Goal: Transaction & Acquisition: Purchase product/service

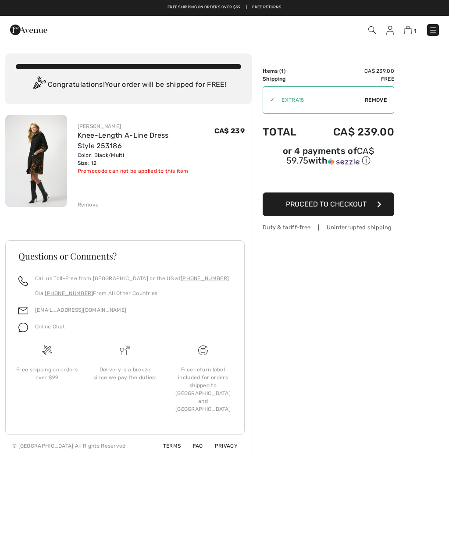
click at [334, 207] on span "Proceed to Checkout" at bounding box center [326, 204] width 81 height 8
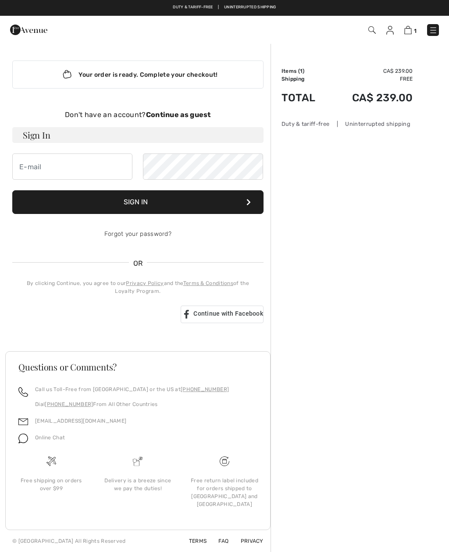
click at [187, 110] on div "Don't have an account? Continue as guest" at bounding box center [137, 115] width 251 height 11
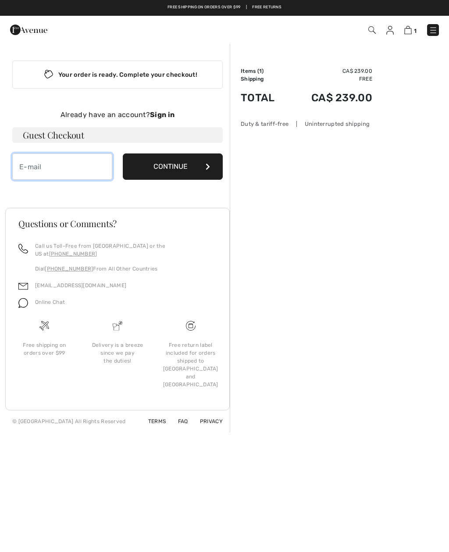
click at [72, 166] on input "email" at bounding box center [62, 166] width 100 height 26
type input "zinbyer@videotron.ca"
click at [180, 171] on button "Continue" at bounding box center [173, 166] width 100 height 26
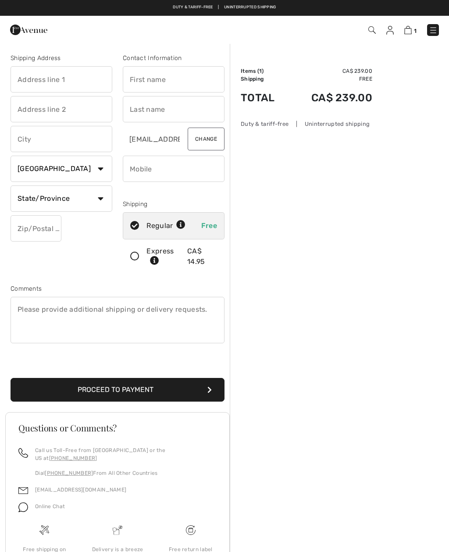
click at [82, 82] on input "text" at bounding box center [62, 79] width 102 height 26
type input "5610 jellicoe"
click at [183, 78] on input "text" at bounding box center [174, 79] width 102 height 26
type input "[PERSON_NAME]"
click at [166, 109] on input "text" at bounding box center [174, 109] width 102 height 26
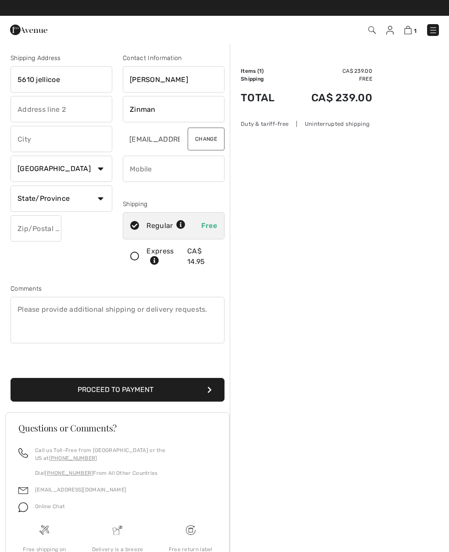
type input "Zinman"
click at [67, 106] on input "text" at bounding box center [62, 109] width 102 height 26
click at [79, 148] on input "text" at bounding box center [62, 139] width 102 height 26
type input "Cote St. Luc"
click at [82, 195] on select "State/Province Alberta British Columbia Manitoba New Brunswick Newfoundland and…" at bounding box center [62, 198] width 102 height 26
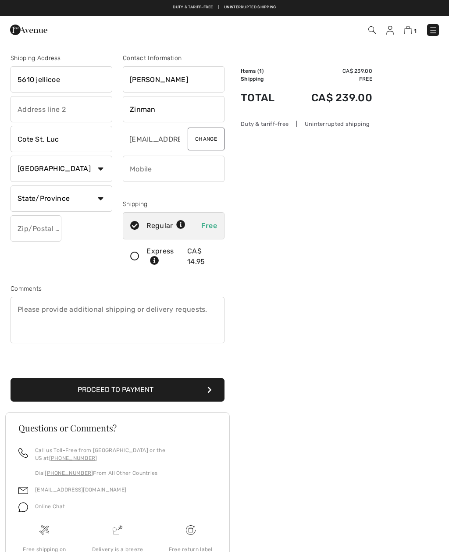
select select "QC"
click at [51, 230] on input "text" at bounding box center [36, 228] width 51 height 26
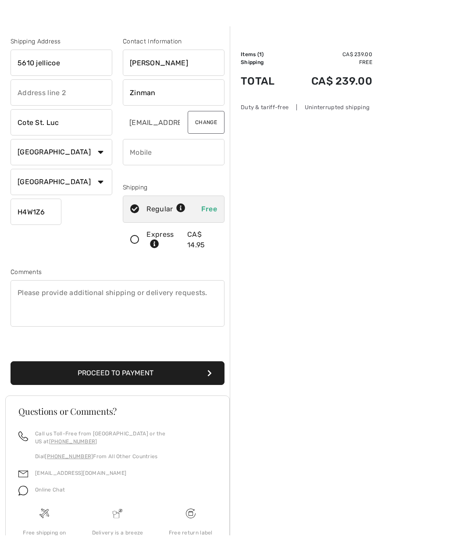
type input "H4W1Z6"
click at [190, 156] on input "phone" at bounding box center [174, 169] width 102 height 26
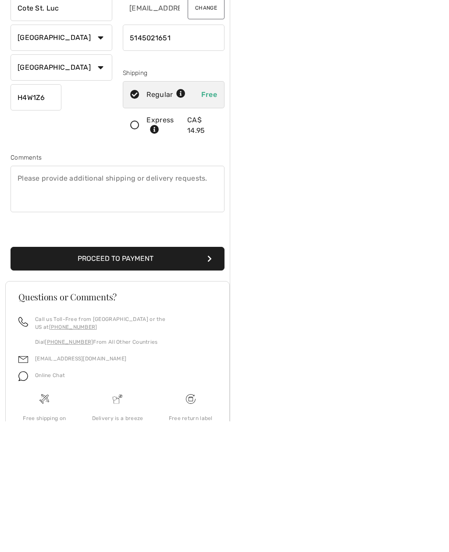
type input "5145021651"
click at [181, 378] on button "Proceed to Payment" at bounding box center [118, 390] width 214 height 24
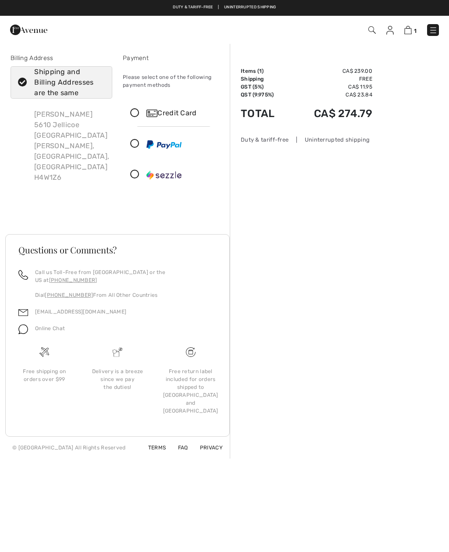
checkbox input "true"
click at [137, 116] on icon at bounding box center [134, 113] width 23 height 9
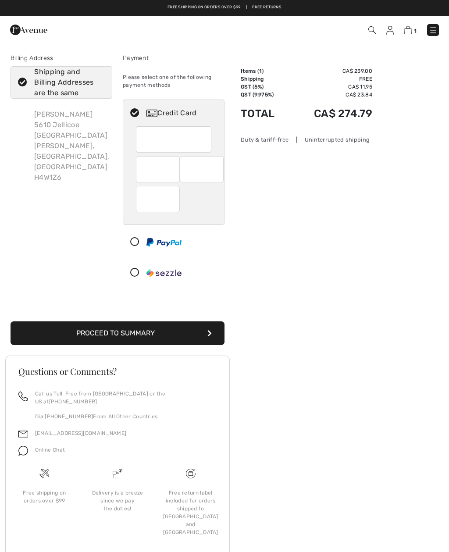
click at [171, 335] on button "Proceed to Summary" at bounding box center [118, 333] width 214 height 24
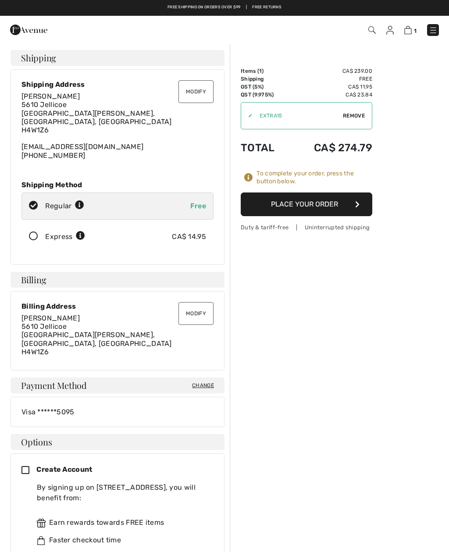
click at [326, 203] on button "Place Your Order" at bounding box center [307, 204] width 132 height 24
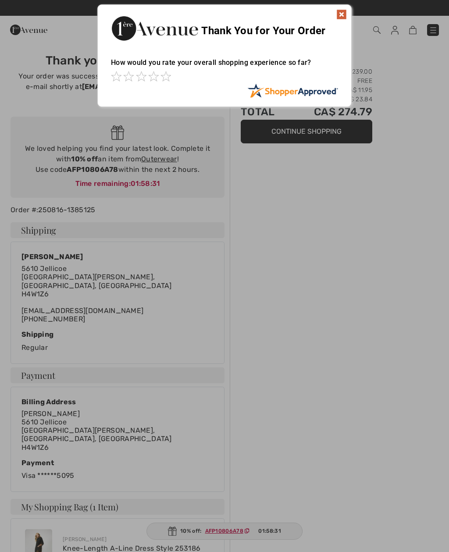
click at [346, 11] on img at bounding box center [341, 14] width 11 height 11
